Goal: Task Accomplishment & Management: Complete application form

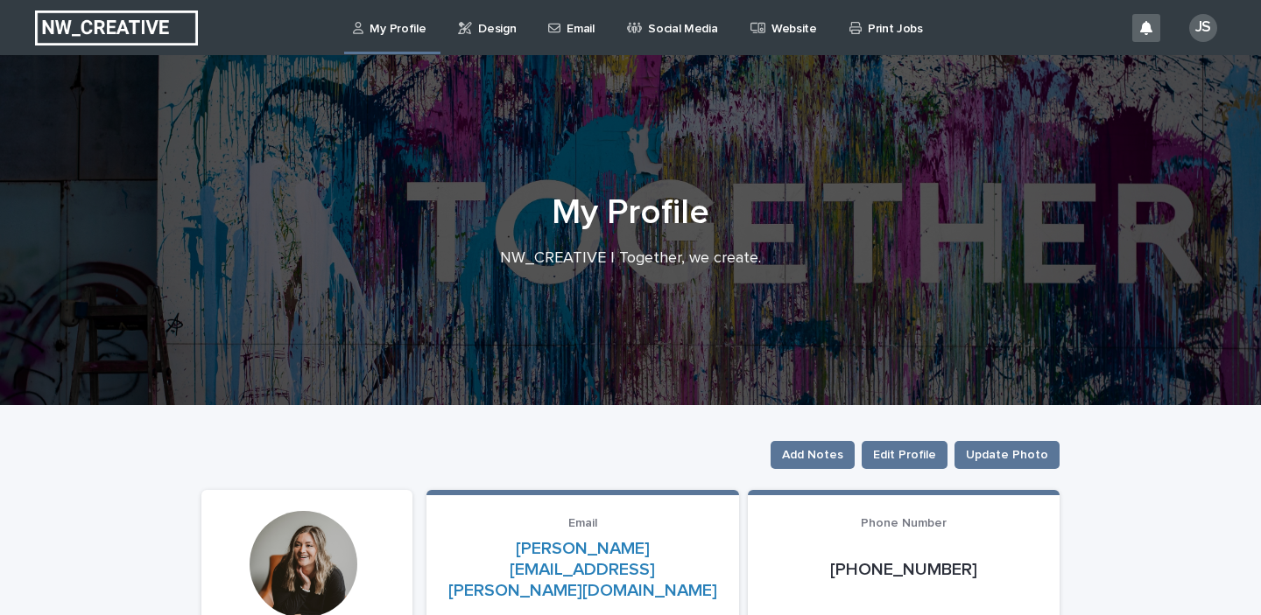
click at [484, 32] on p "Design" at bounding box center [497, 18] width 38 height 37
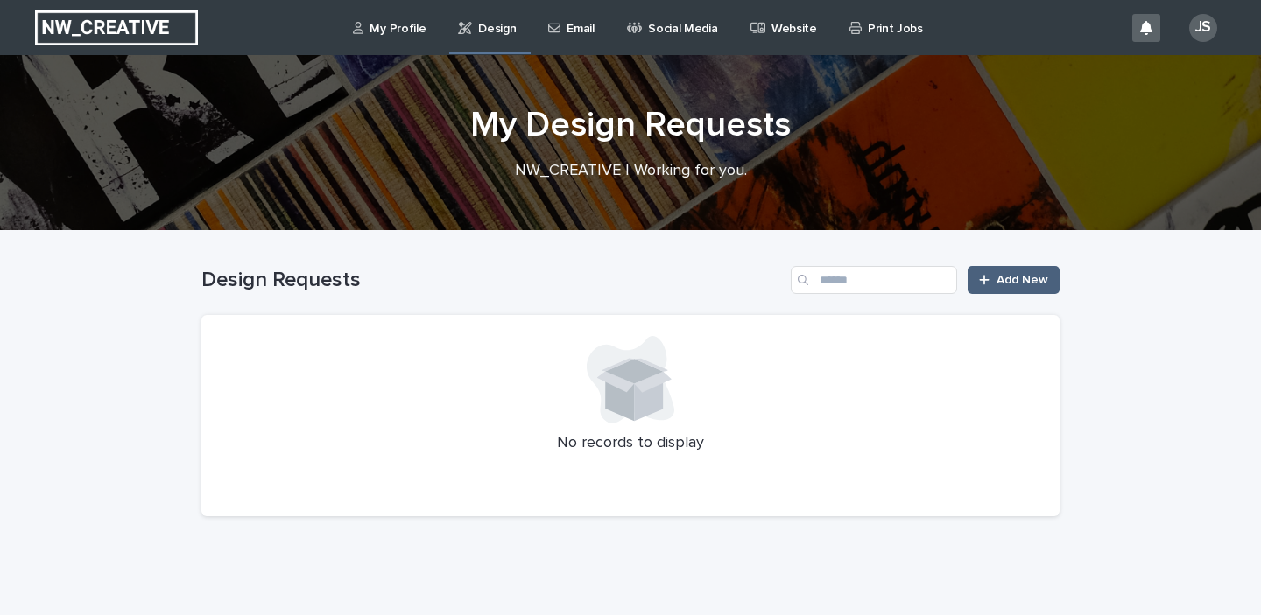
click at [1004, 278] on span "Add New" at bounding box center [1022, 280] width 52 height 12
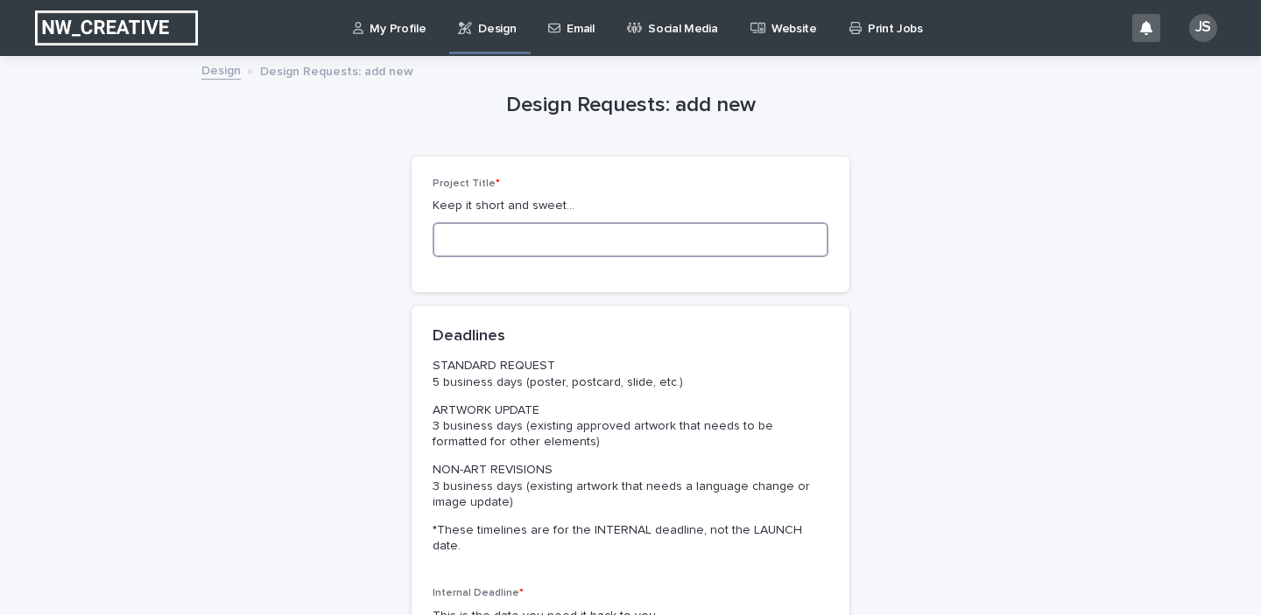
click at [681, 242] on input at bounding box center [631, 239] width 396 height 35
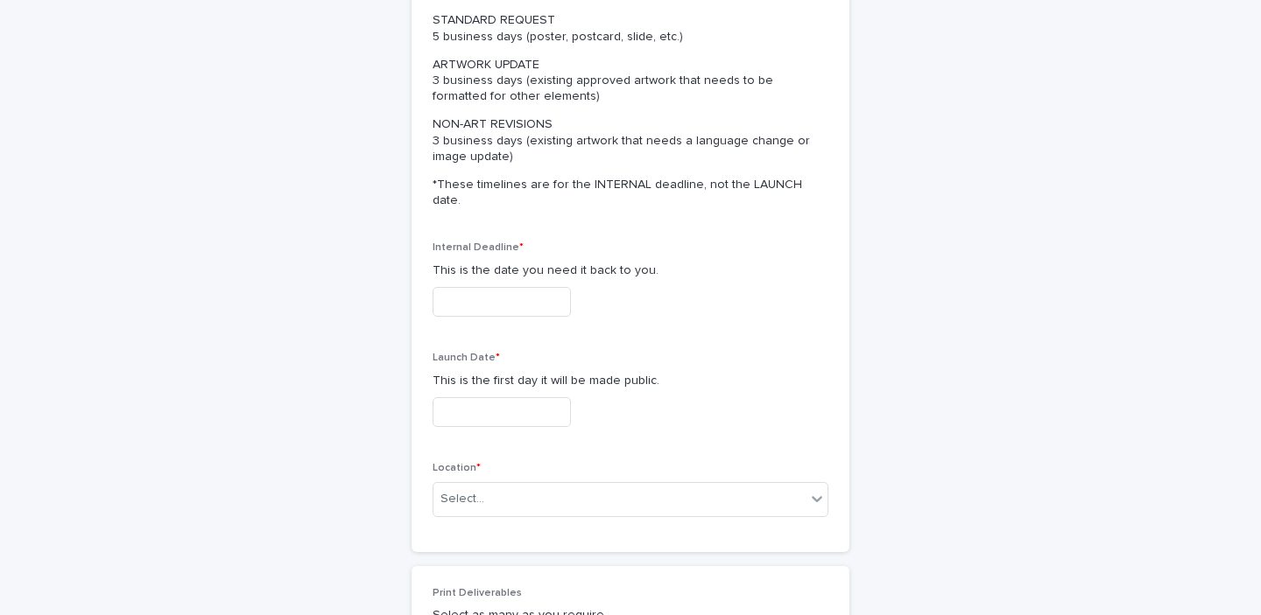
scroll to position [392, 0]
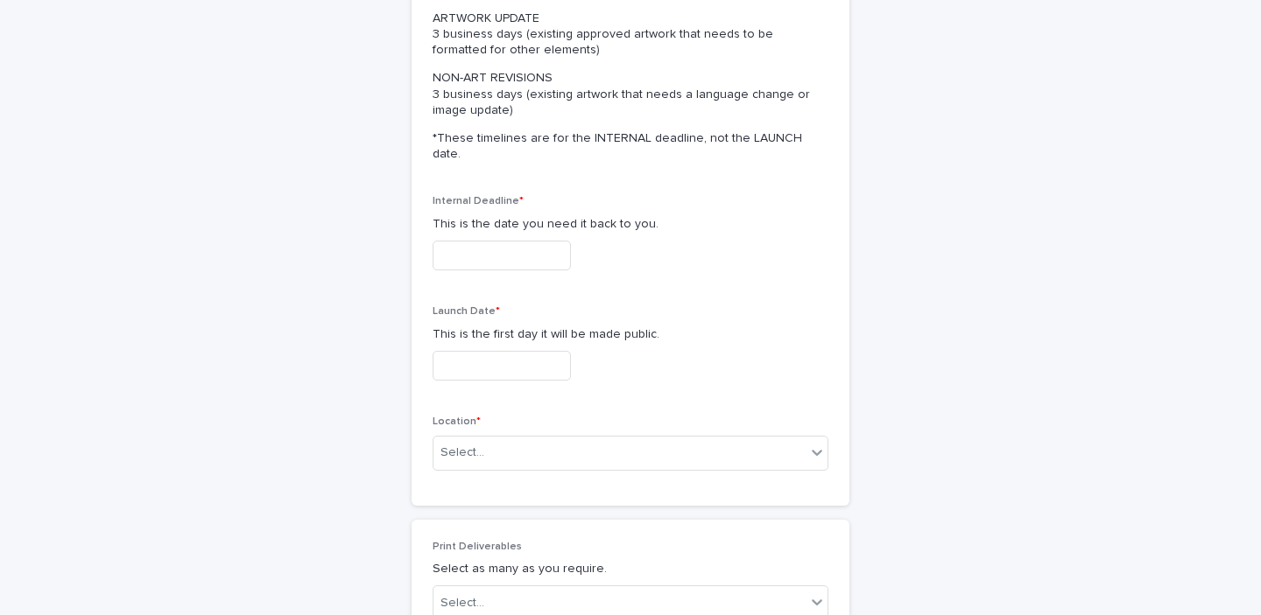
type input "*********"
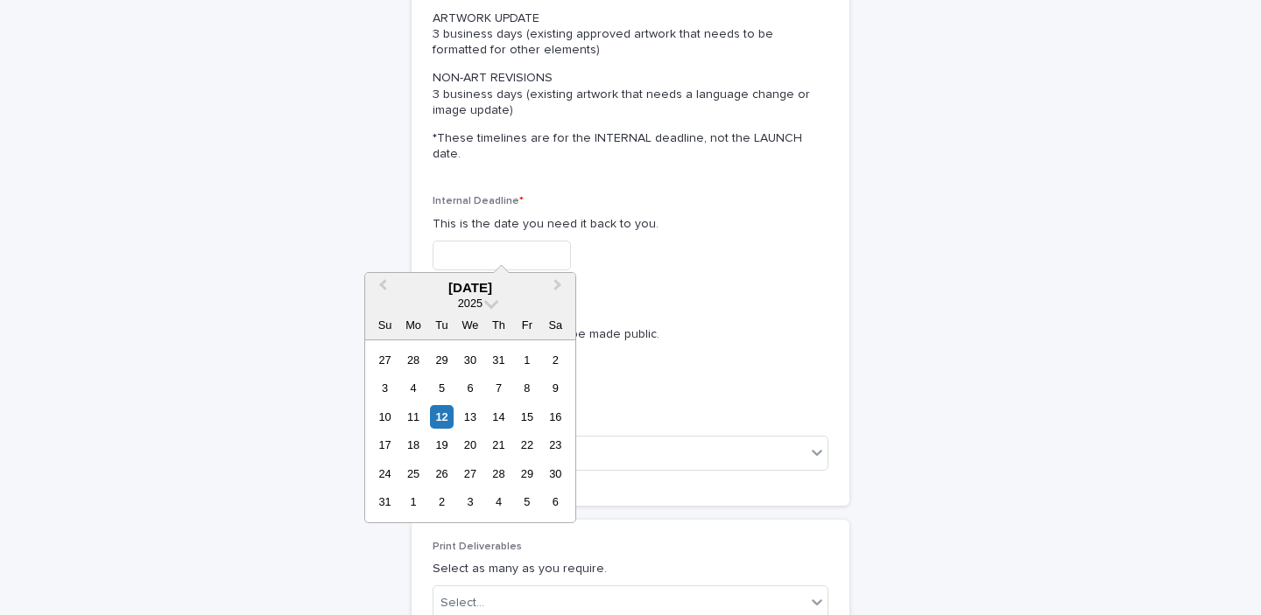
click at [545, 241] on input "text" at bounding box center [502, 256] width 138 height 31
click at [440, 452] on div "19" at bounding box center [442, 445] width 24 height 24
type input "**********"
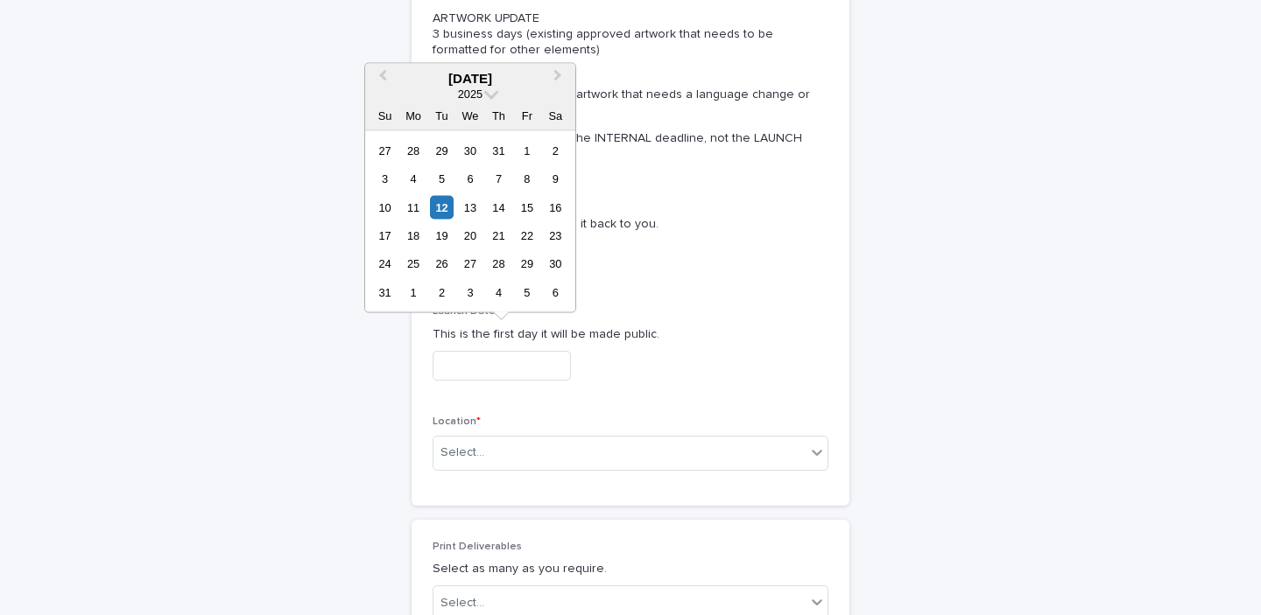
click at [510, 352] on input "text" at bounding box center [502, 366] width 138 height 31
click at [440, 244] on div "19" at bounding box center [442, 236] width 24 height 24
type input "**********"
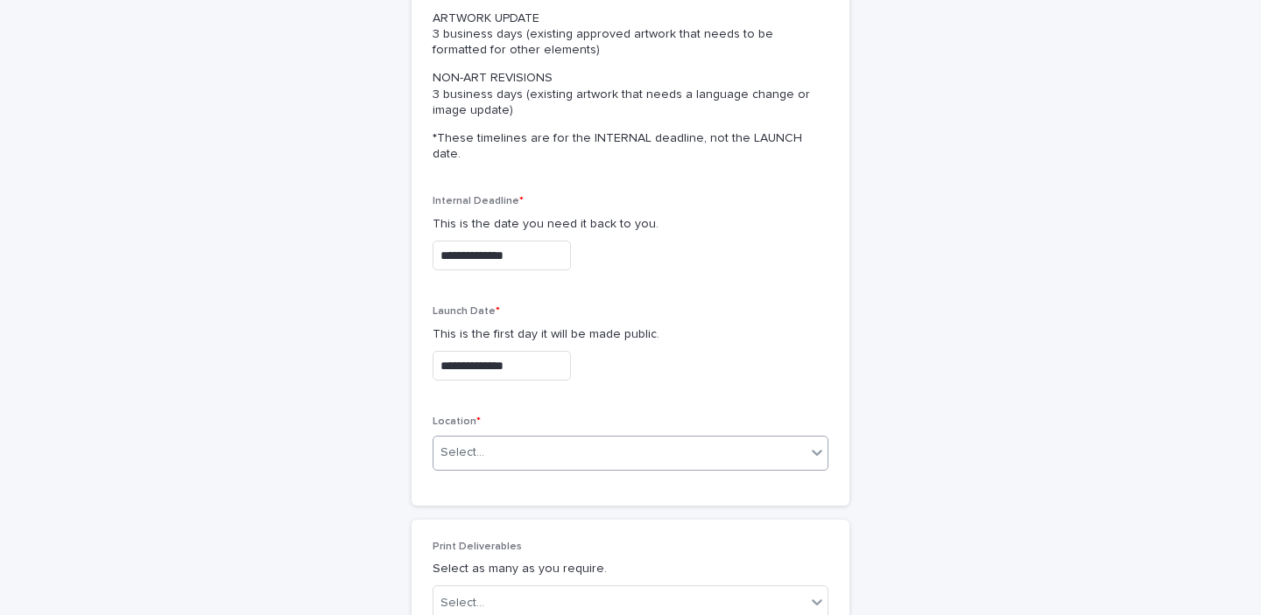
click at [535, 439] on div "Select..." at bounding box center [619, 453] width 372 height 29
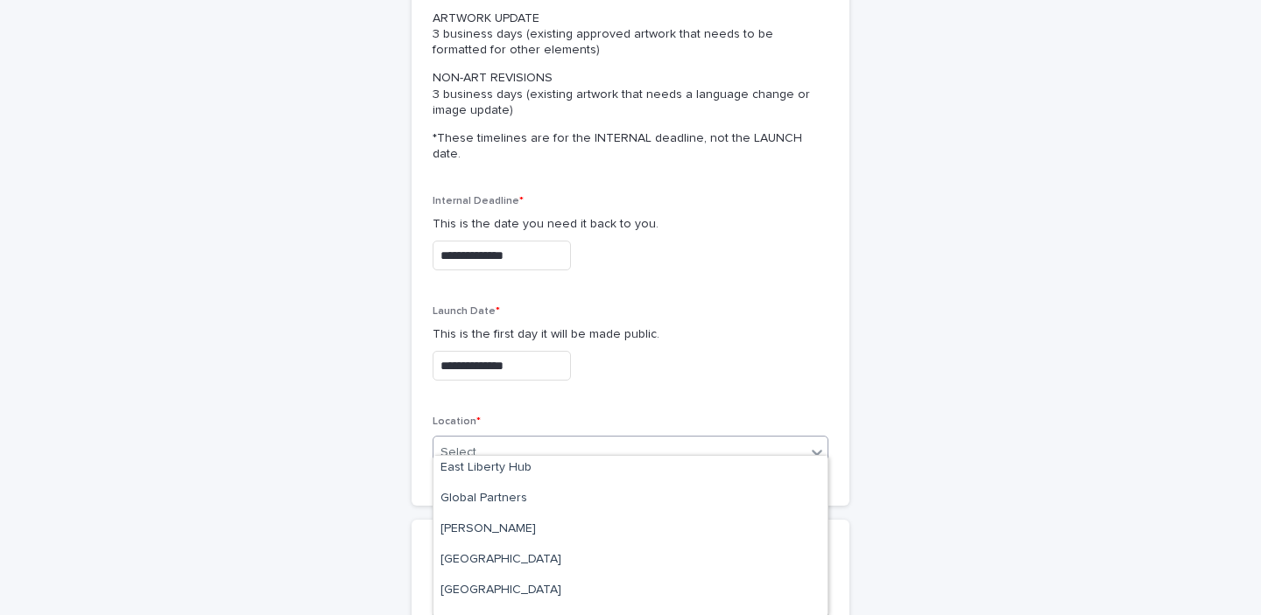
scroll to position [207, 0]
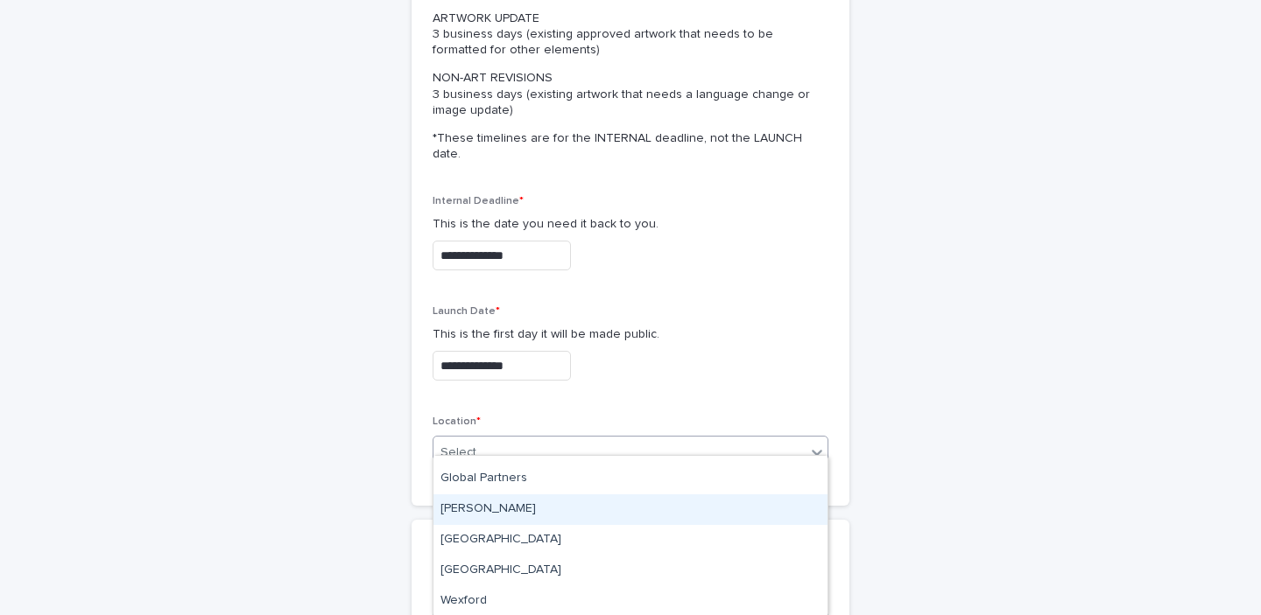
click at [524, 504] on div "[PERSON_NAME]" at bounding box center [630, 510] width 394 height 31
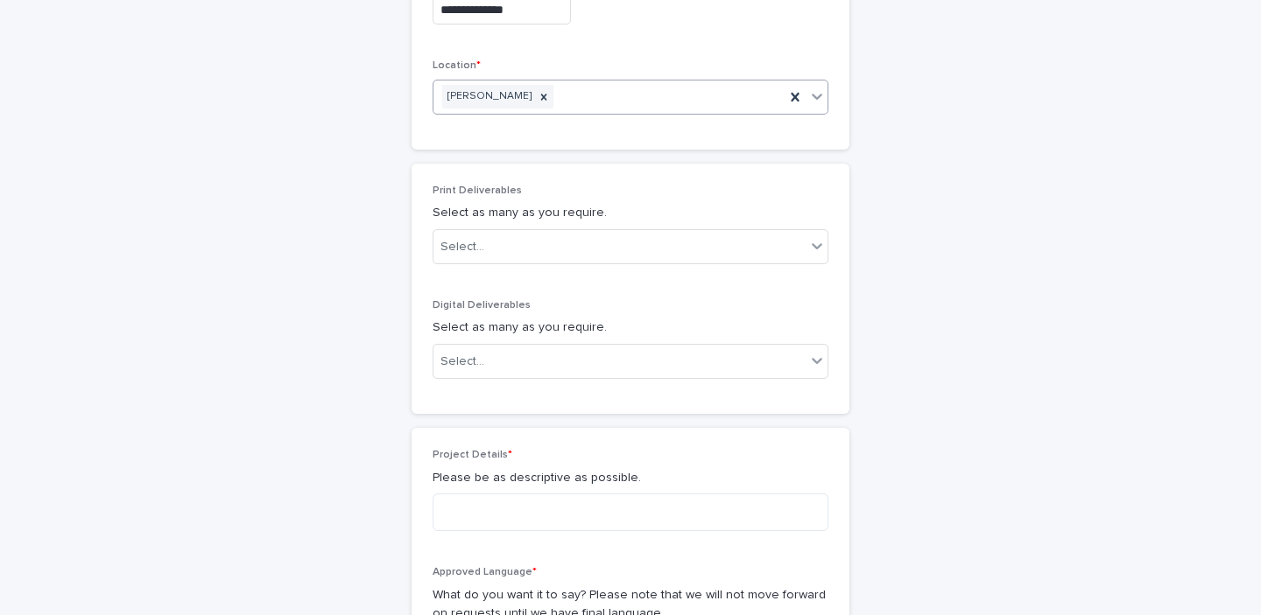
scroll to position [785, 0]
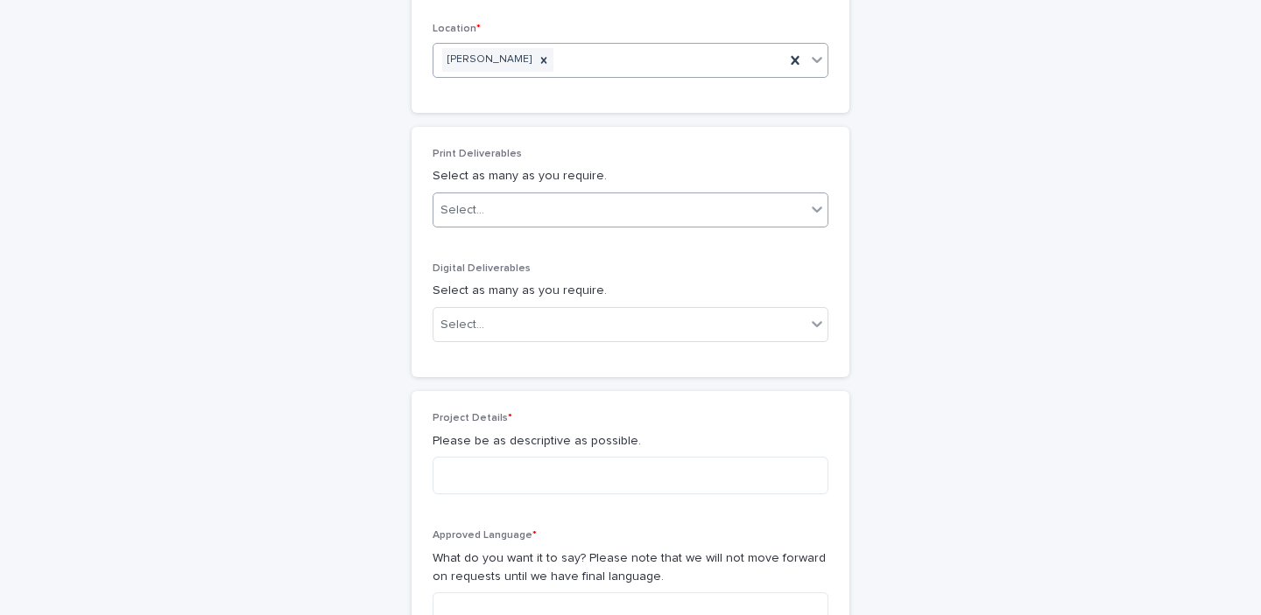
click at [585, 196] on div "Select..." at bounding box center [619, 210] width 372 height 29
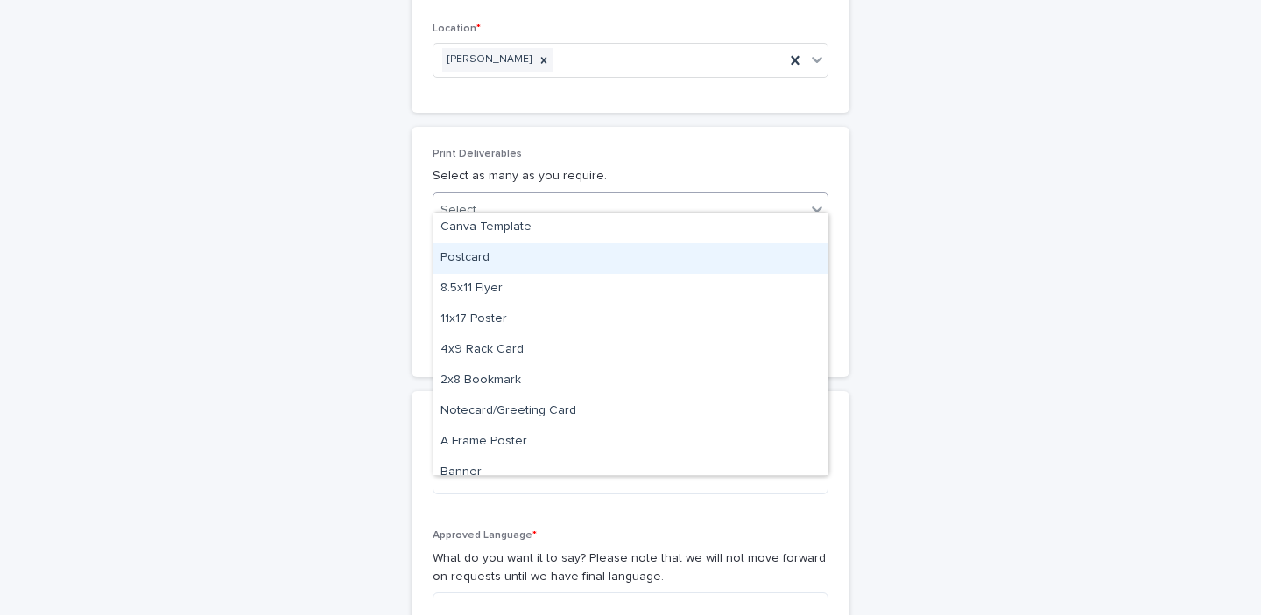
click at [576, 248] on div "Postcard" at bounding box center [630, 258] width 394 height 31
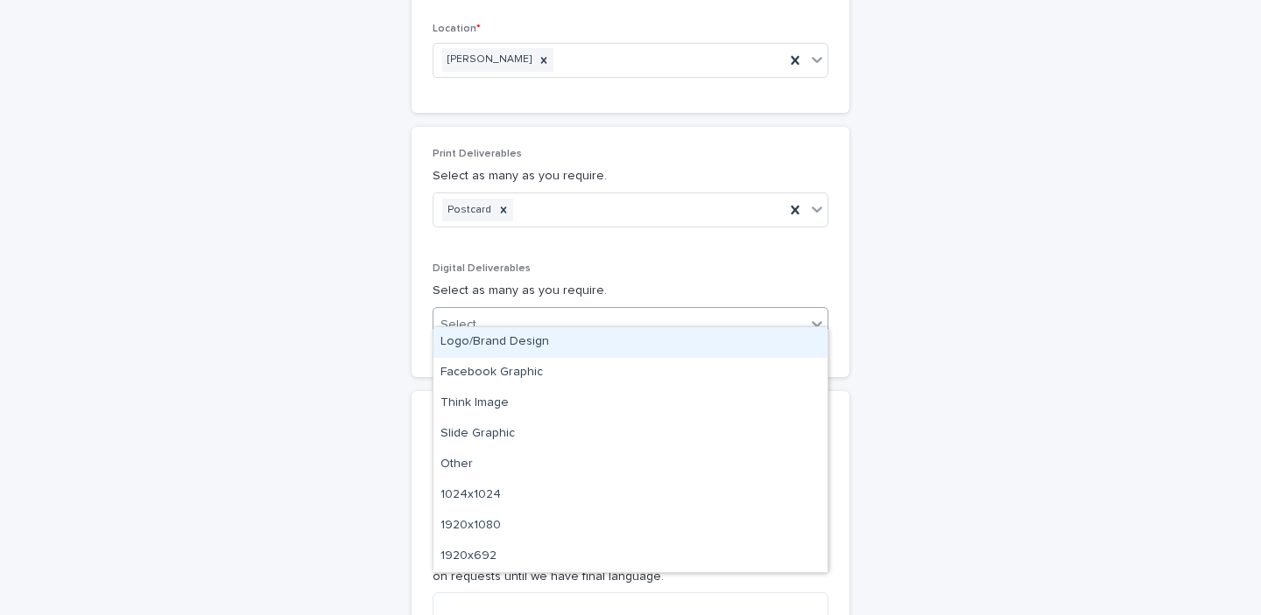
click at [616, 311] on div "Select..." at bounding box center [619, 325] width 372 height 29
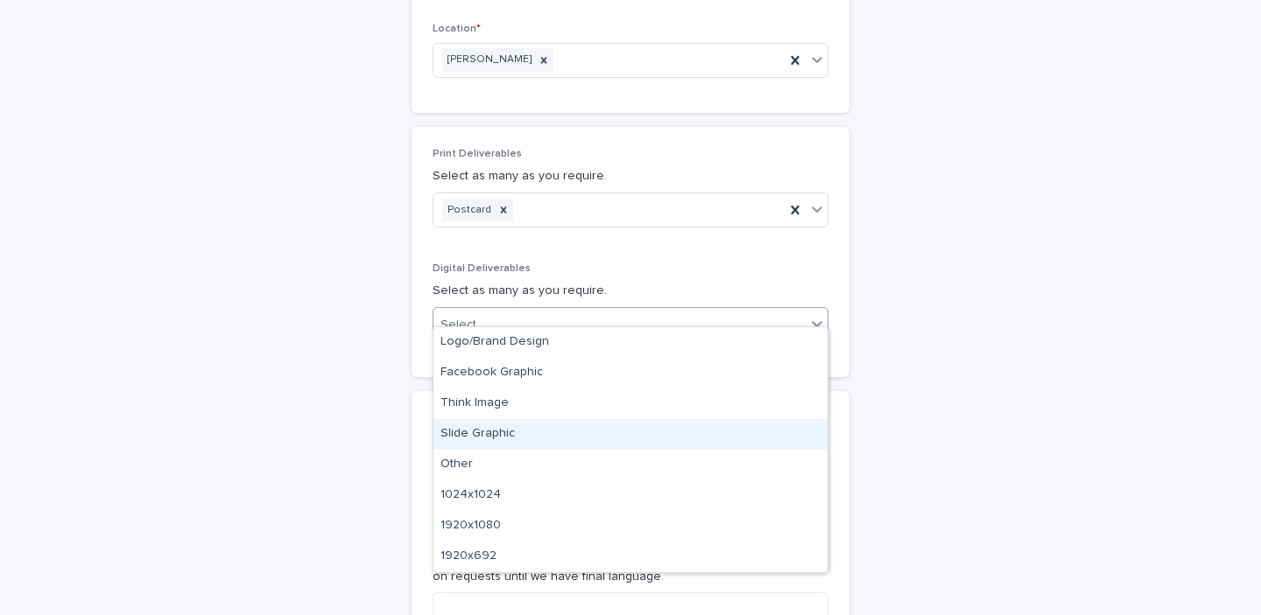
click at [612, 432] on div "Slide Graphic" at bounding box center [630, 434] width 394 height 31
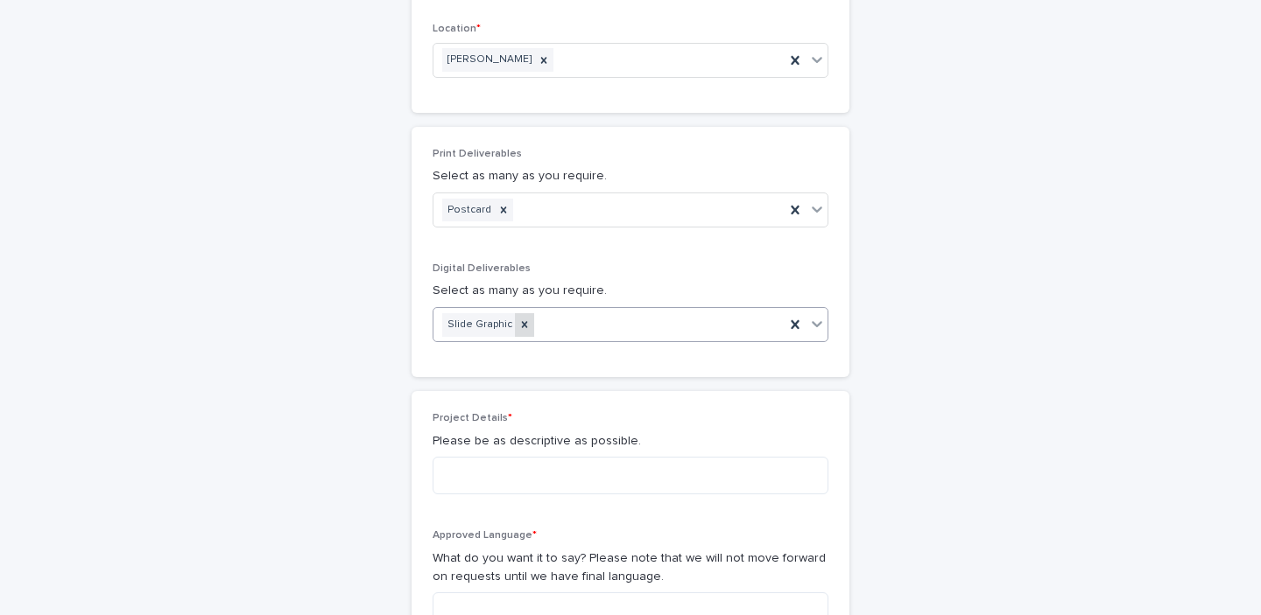
click at [522, 321] on icon at bounding box center [525, 324] width 6 height 6
click at [786, 201] on icon at bounding box center [795, 210] width 18 height 18
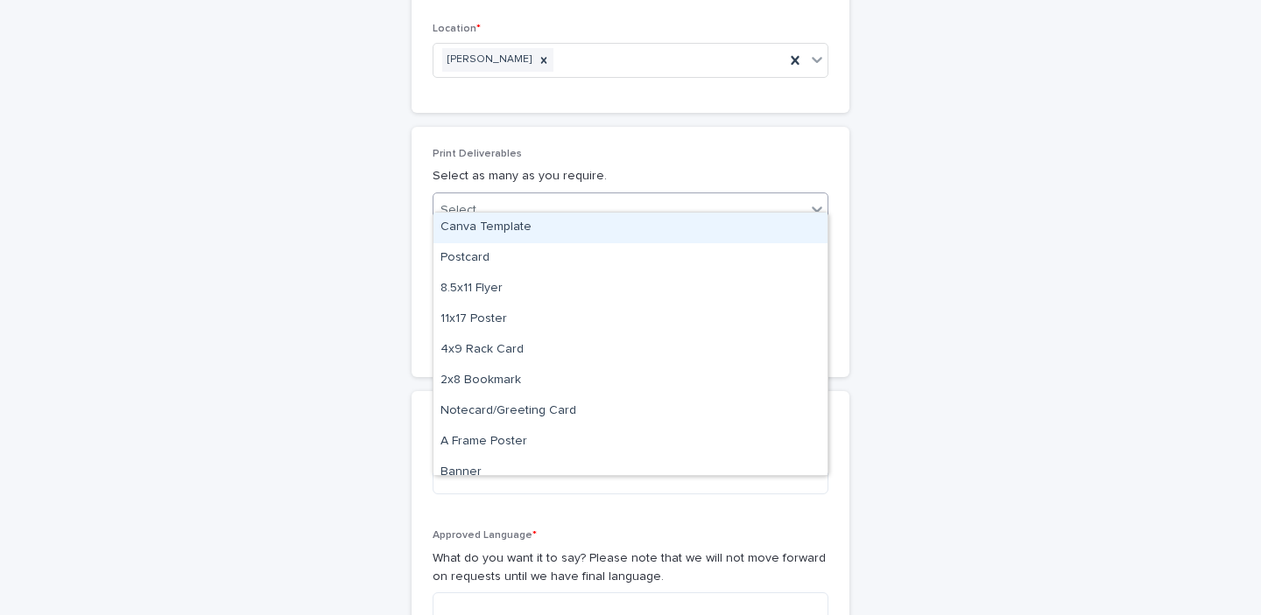
click at [818, 200] on icon at bounding box center [817, 209] width 18 height 18
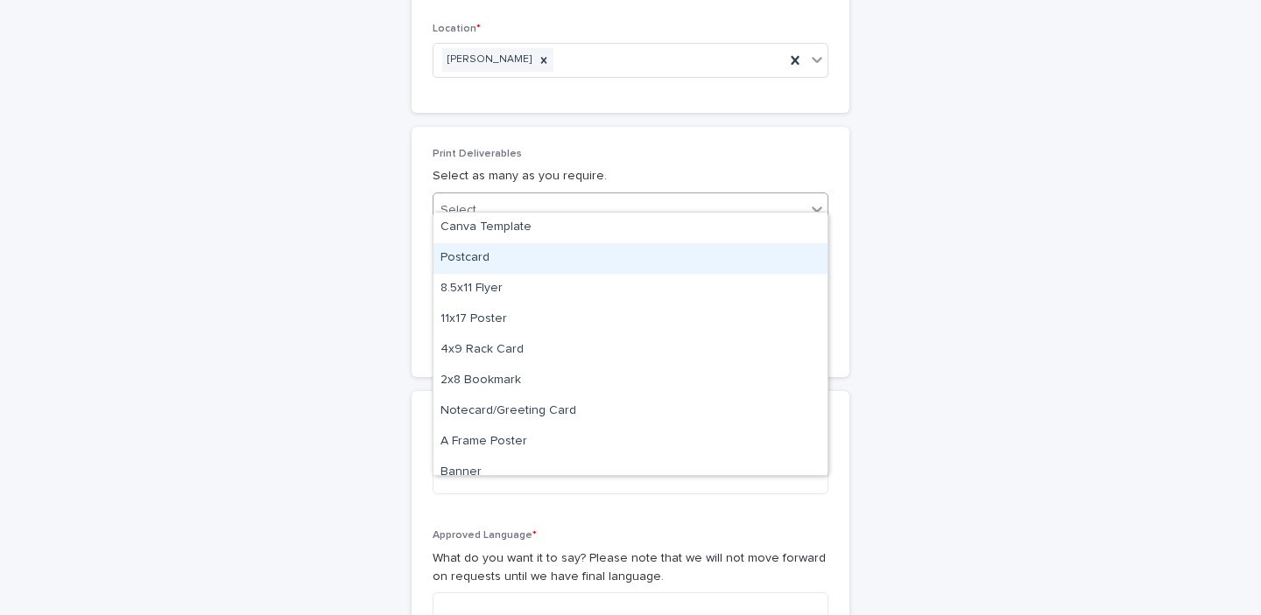
click at [767, 254] on div "Postcard" at bounding box center [630, 258] width 394 height 31
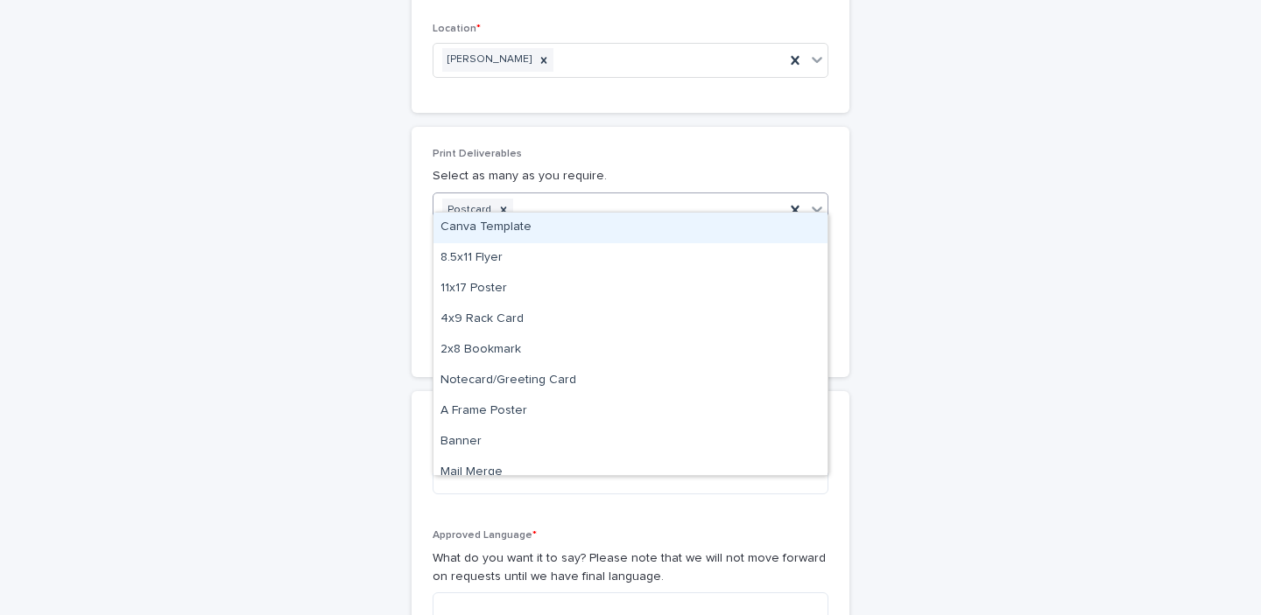
click at [819, 200] on icon at bounding box center [817, 209] width 18 height 18
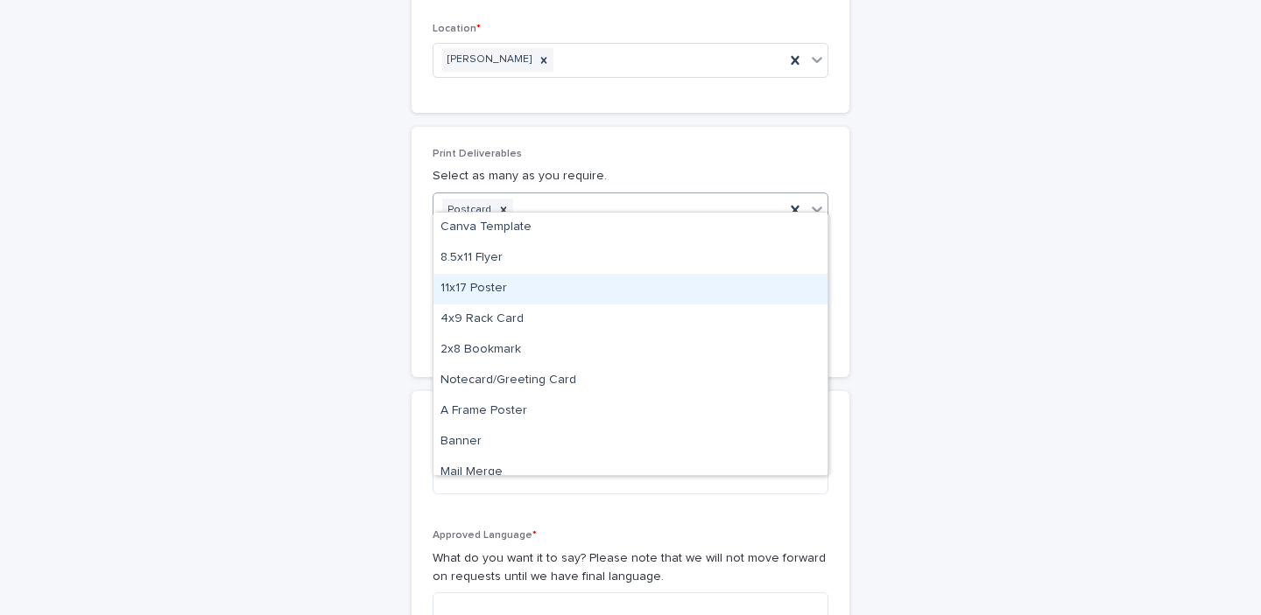
click at [769, 296] on div "11x17 Poster" at bounding box center [630, 289] width 394 height 31
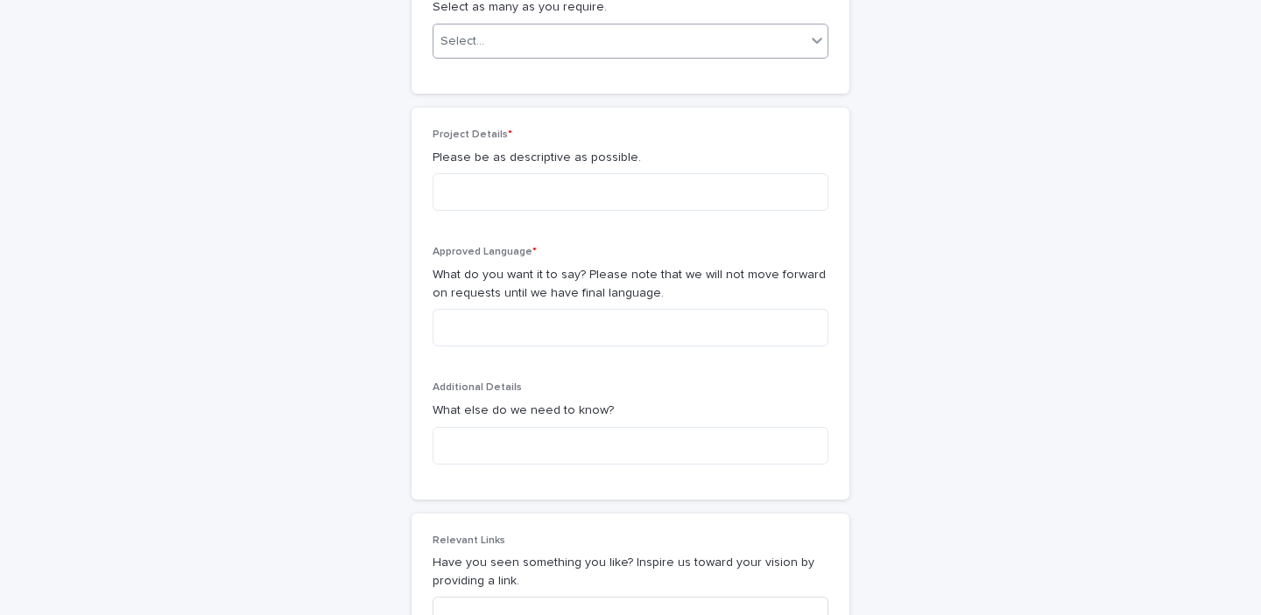
scroll to position [1117, 0]
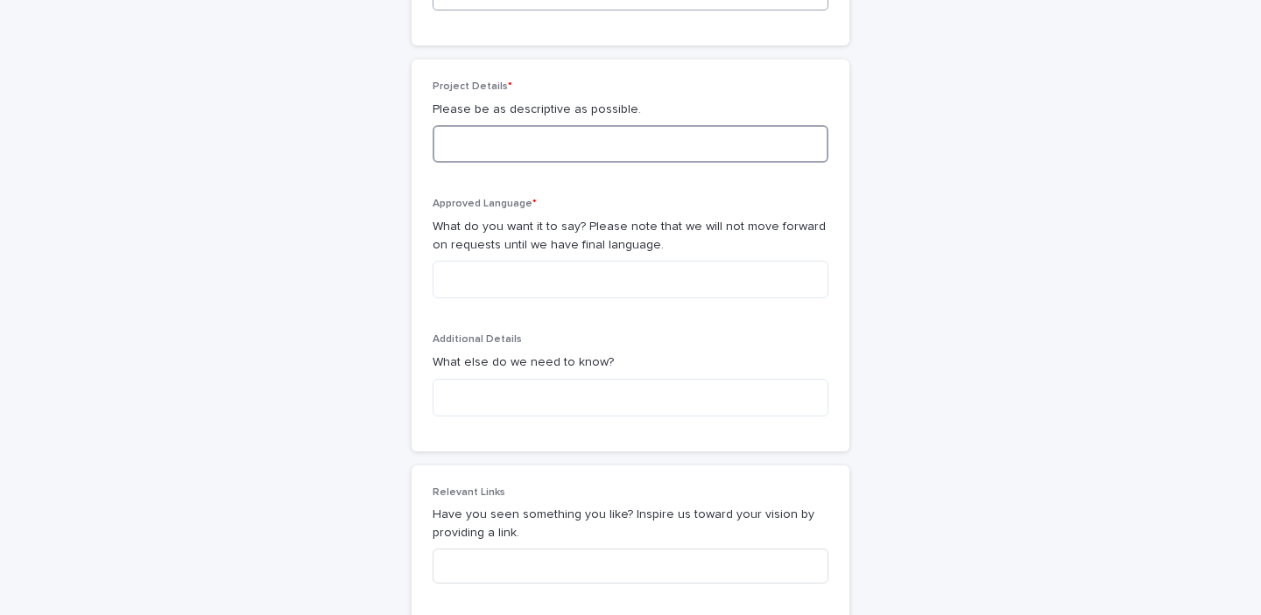
click at [717, 132] on textarea at bounding box center [631, 144] width 396 height 38
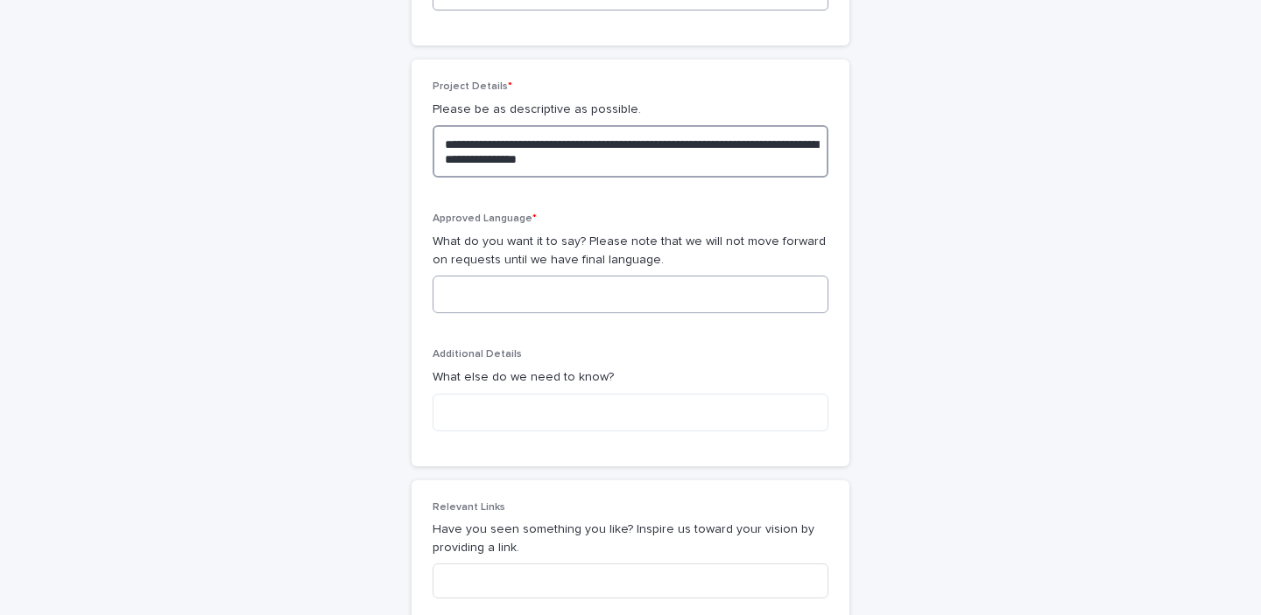
type textarea "**********"
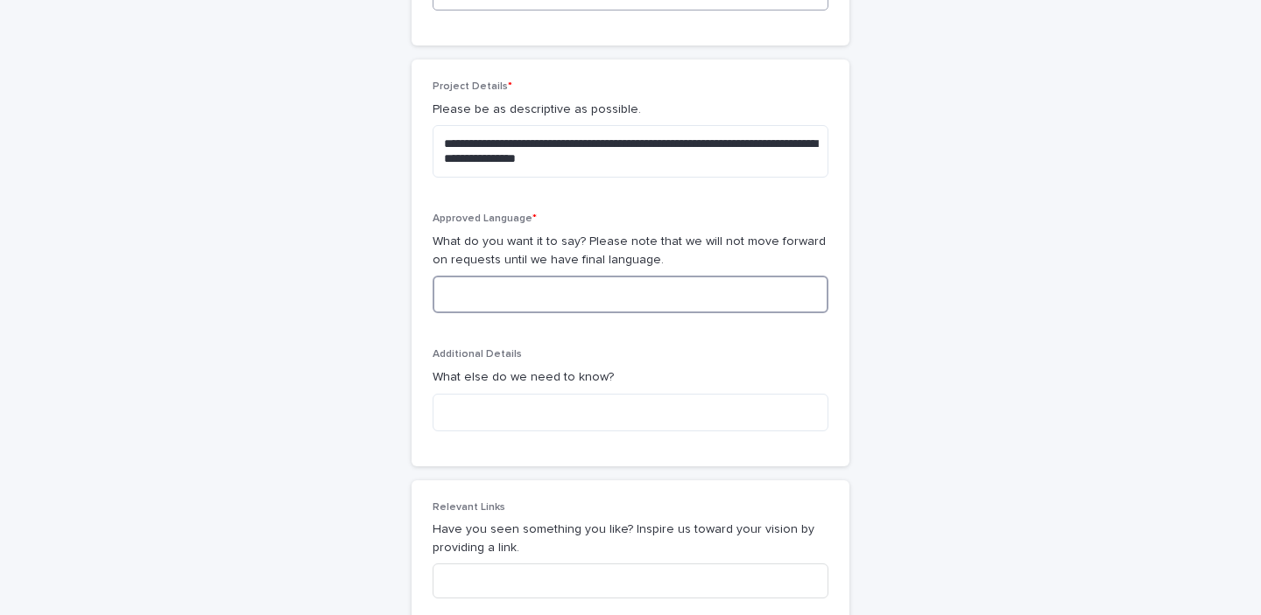
click at [730, 276] on textarea at bounding box center [631, 295] width 396 height 38
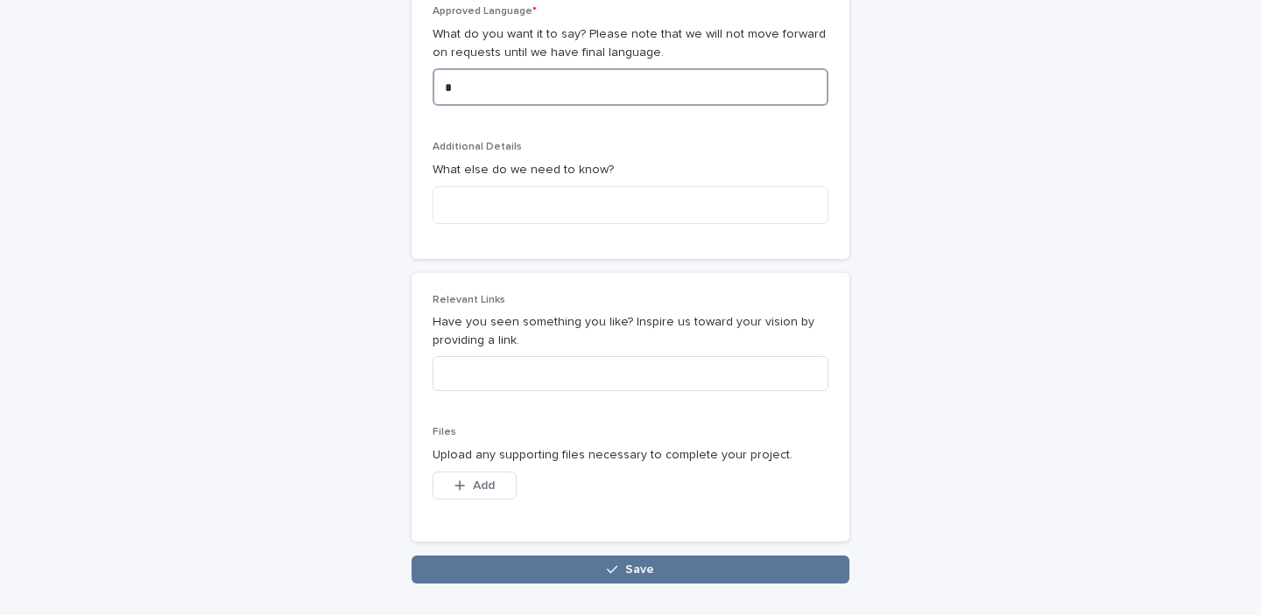
scroll to position [1414, 0]
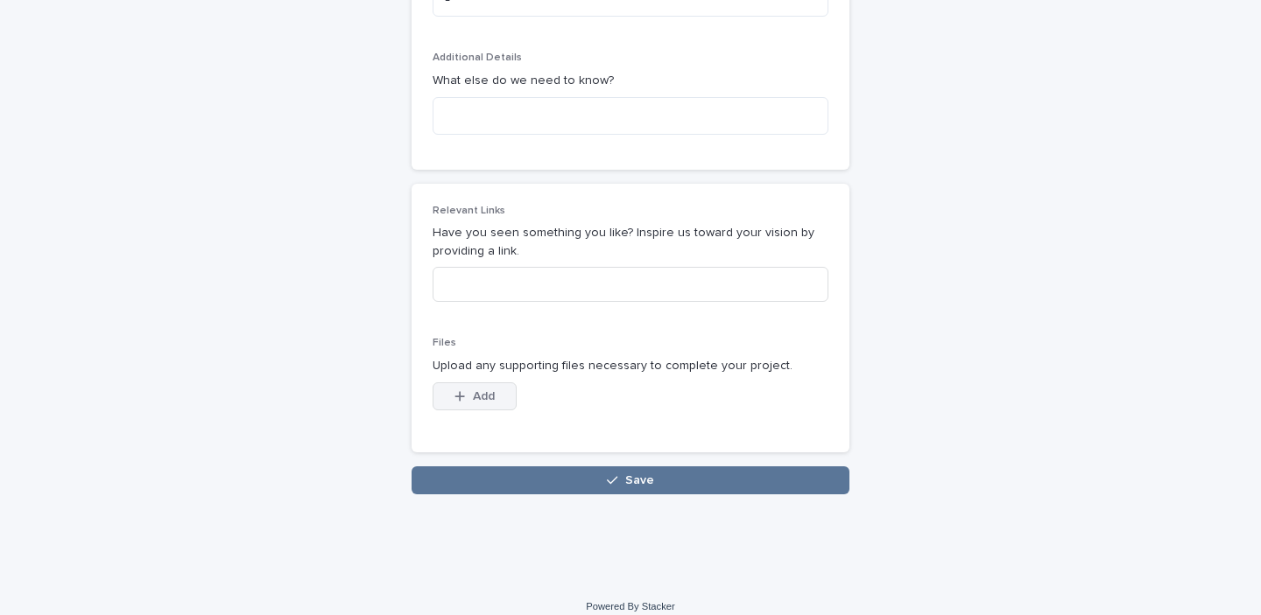
click at [493, 390] on span "Add" at bounding box center [484, 396] width 22 height 12
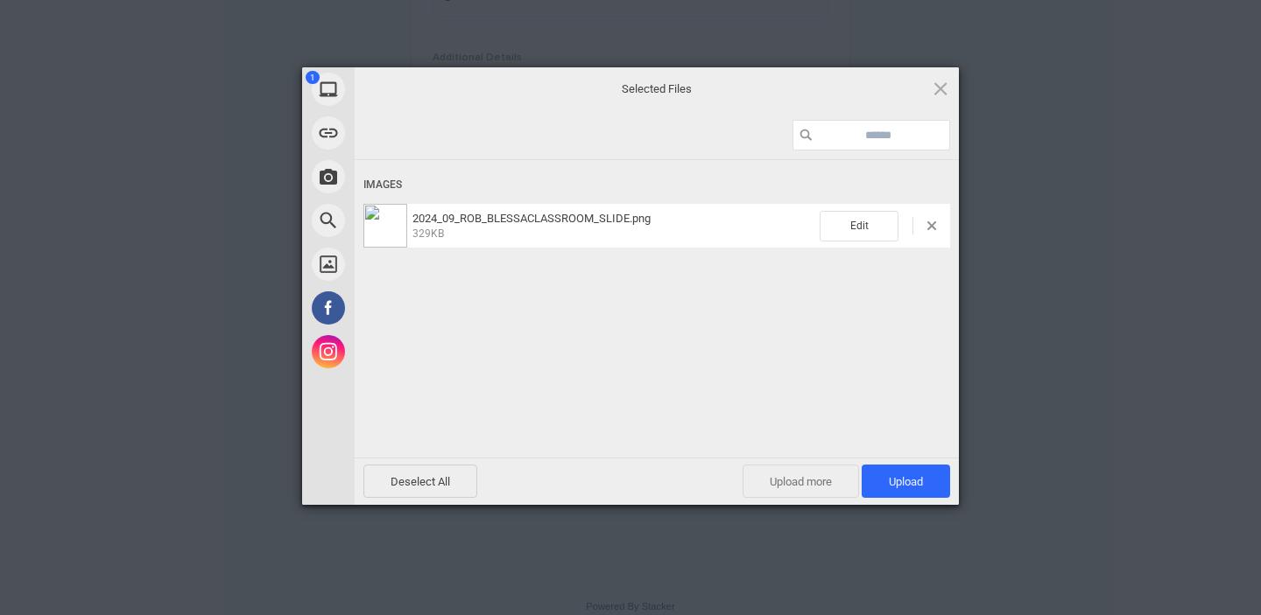
click at [809, 483] on span "Upload more" at bounding box center [800, 481] width 116 height 33
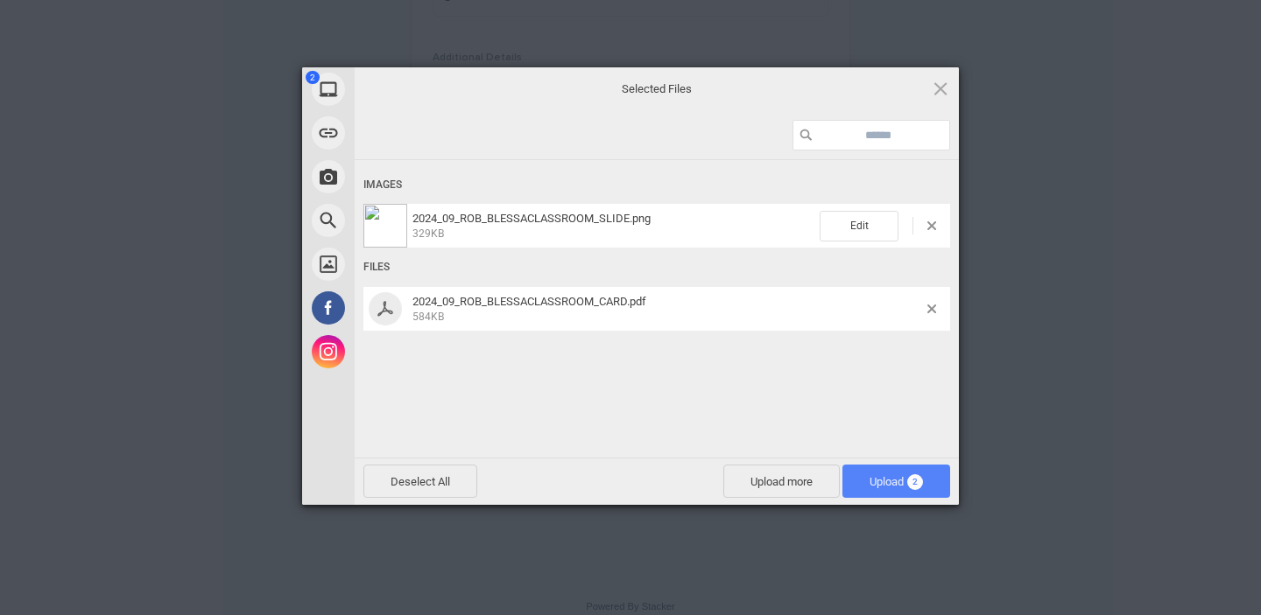
click at [890, 489] on span "Upload 2" at bounding box center [896, 481] width 108 height 33
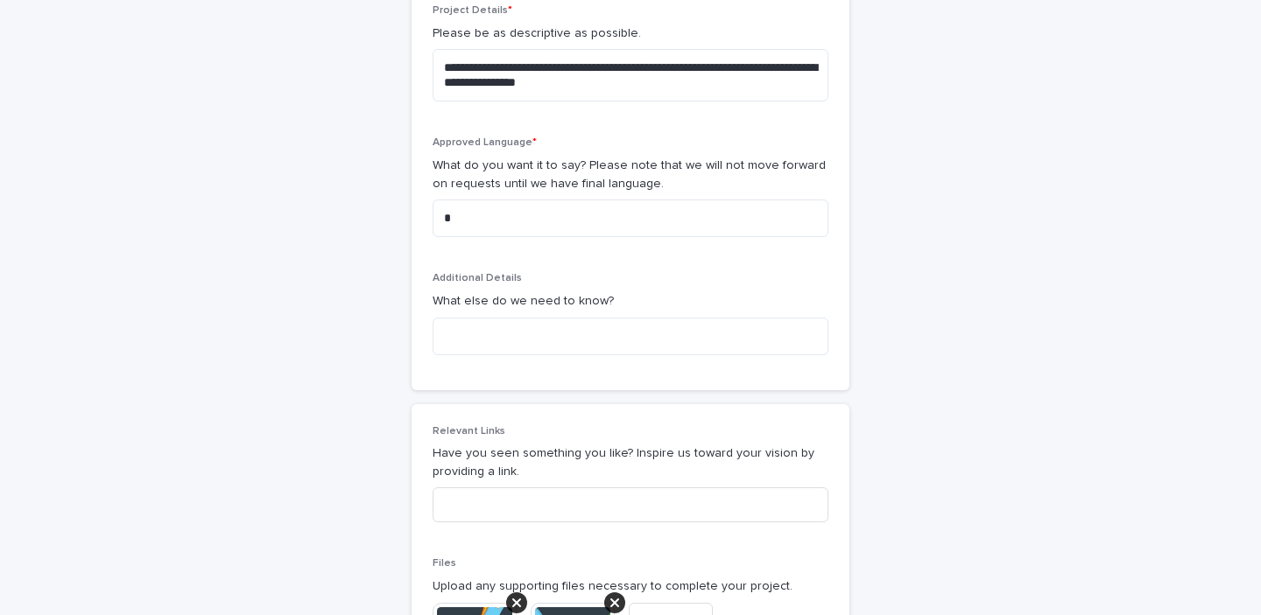
scroll to position [1190, 0]
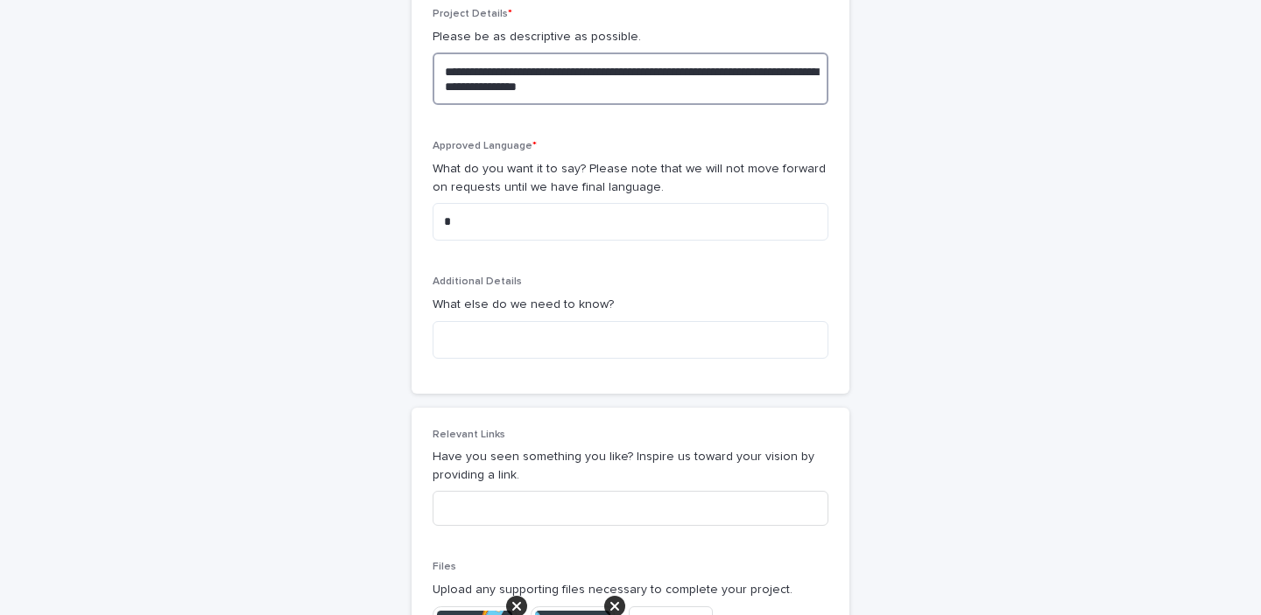
click at [683, 73] on textarea "**********" at bounding box center [631, 79] width 396 height 53
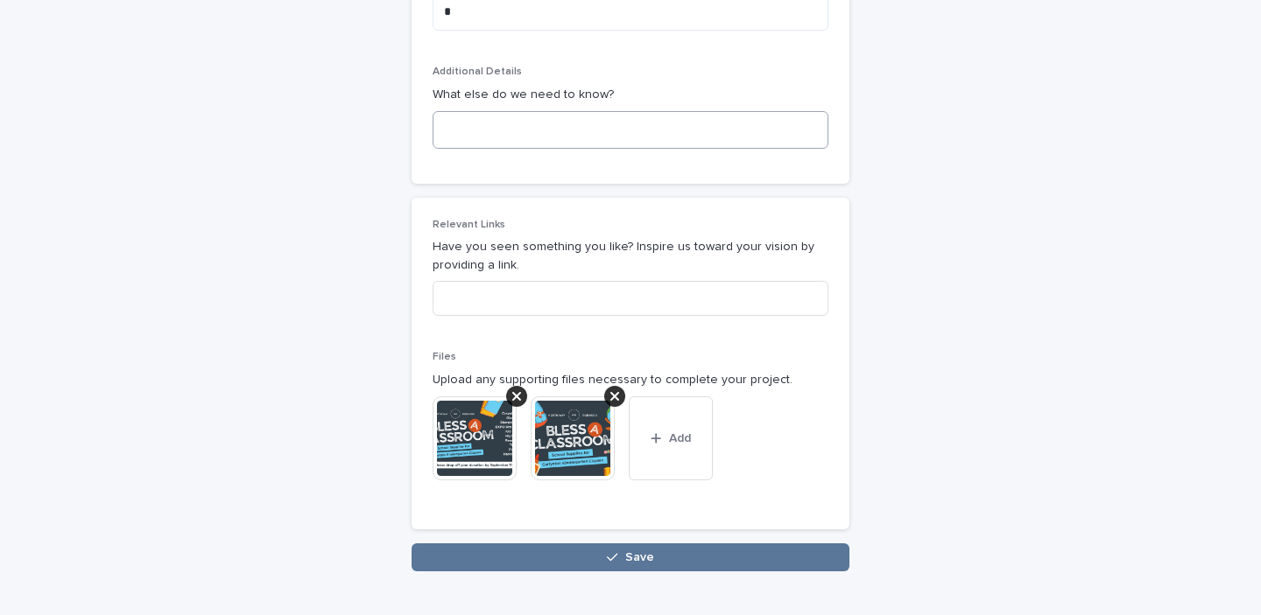
scroll to position [1477, 0]
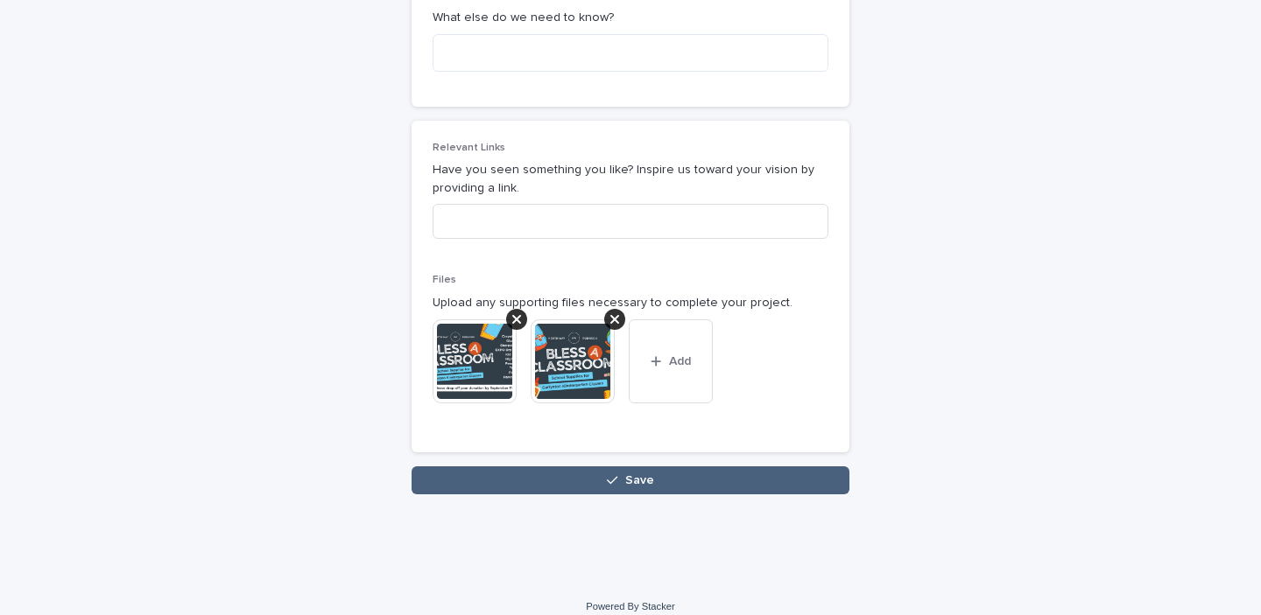
type textarea "**********"
click at [566, 467] on button "Save" at bounding box center [630, 481] width 438 height 28
